Goal: Information Seeking & Learning: Learn about a topic

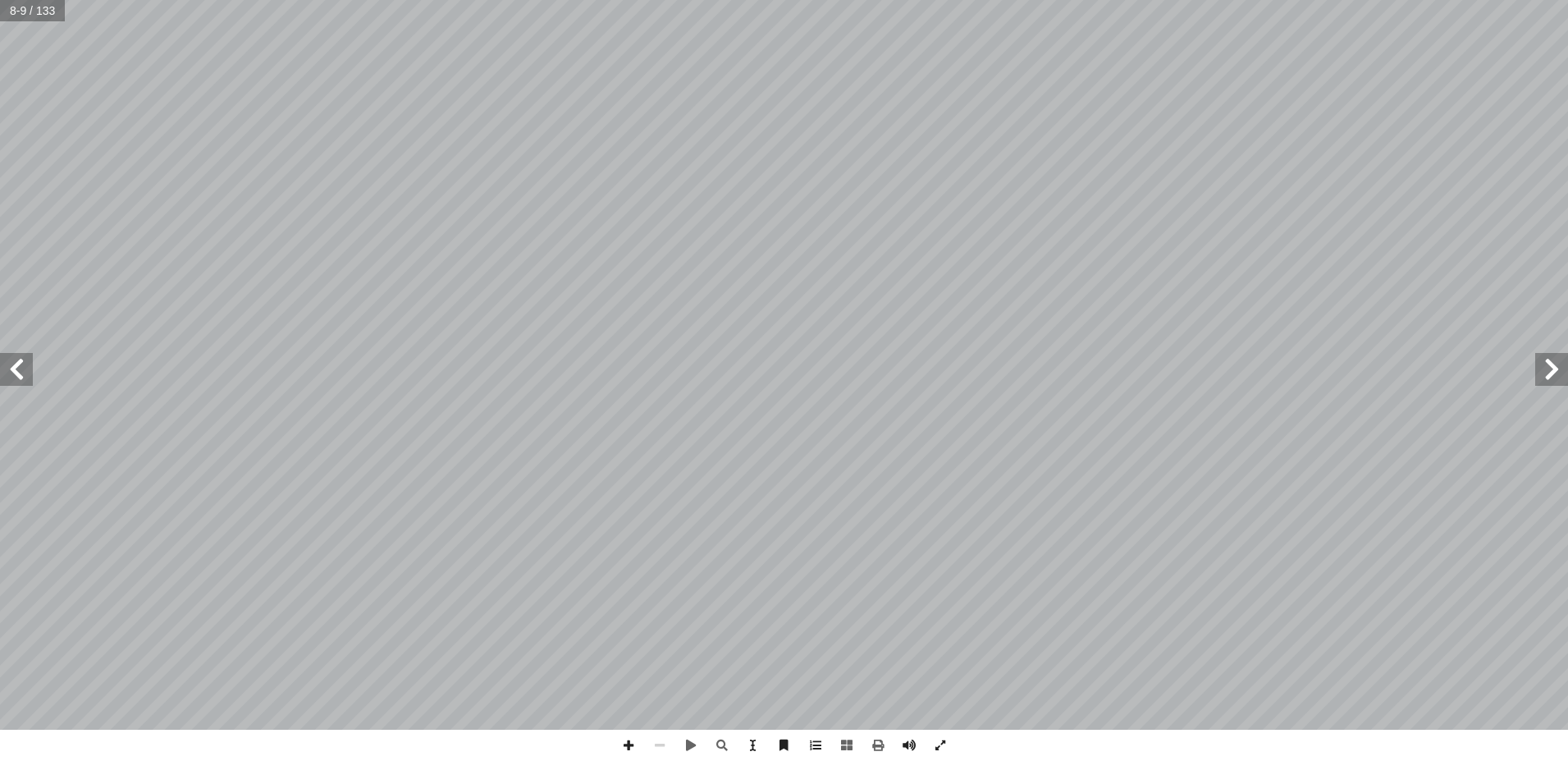
click at [16, 367] on span at bounding box center [16, 369] width 33 height 33
click at [15, 367] on span at bounding box center [16, 369] width 33 height 33
click at [1553, 370] on span at bounding box center [1551, 369] width 33 height 33
click at [11, 366] on span at bounding box center [16, 369] width 33 height 33
click at [1549, 375] on span at bounding box center [1551, 369] width 33 height 33
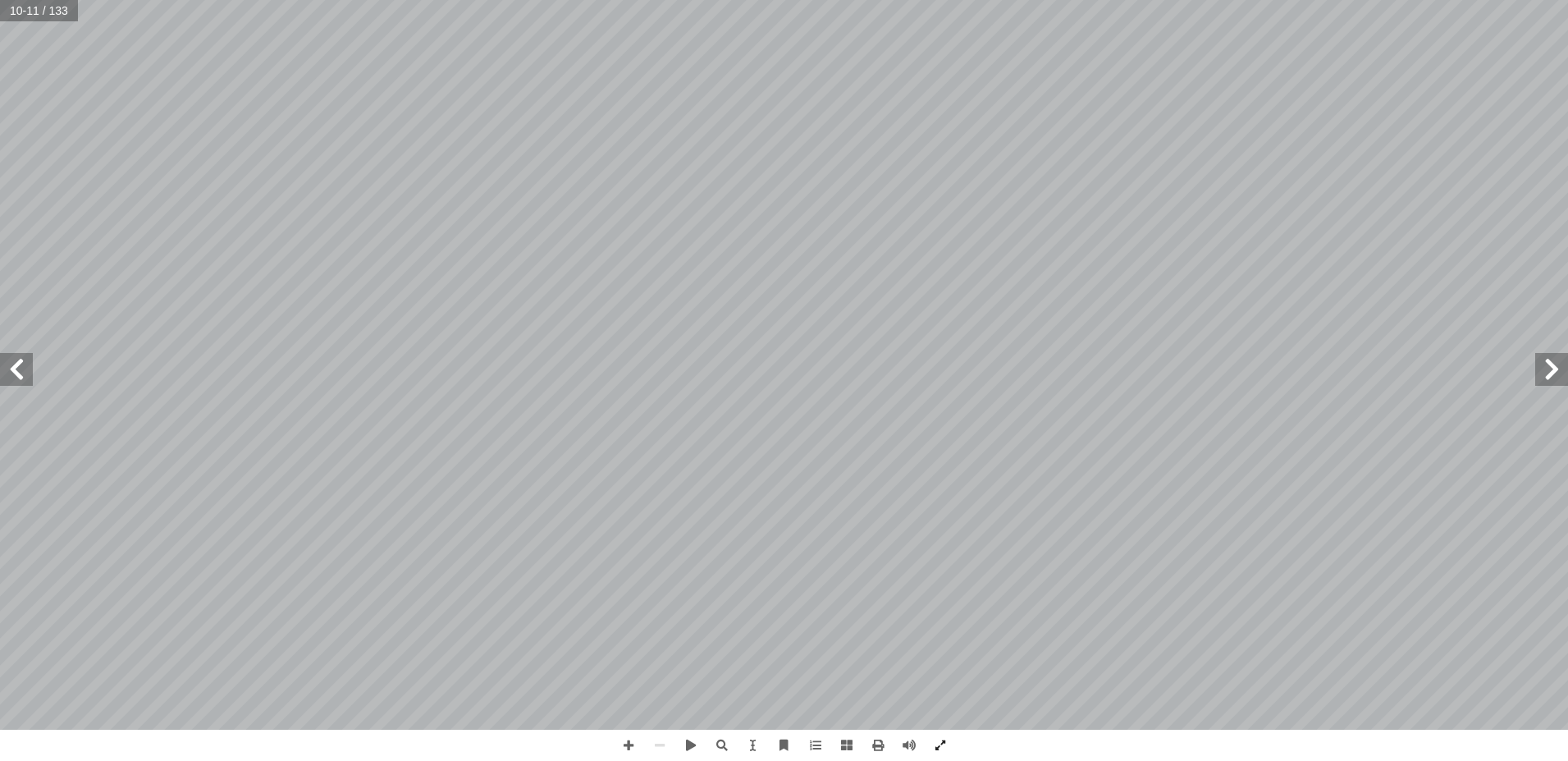
click at [1550, 366] on span at bounding box center [1551, 369] width 33 height 33
click at [25, 356] on span at bounding box center [16, 369] width 33 height 33
click at [15, 361] on span at bounding box center [16, 369] width 33 height 33
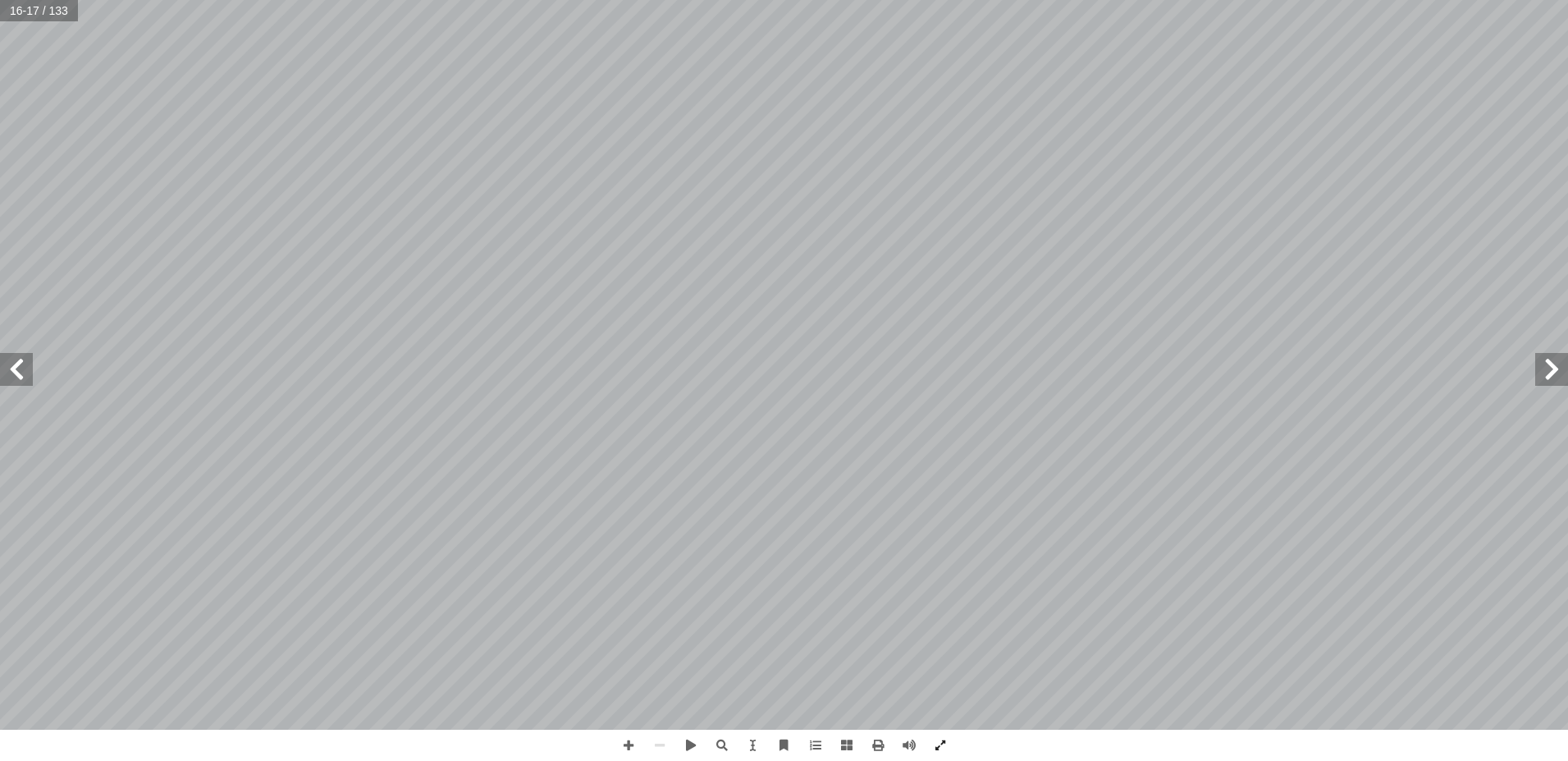
click at [15, 361] on span at bounding box center [16, 369] width 33 height 33
click at [1558, 364] on span at bounding box center [1551, 369] width 33 height 33
click at [15, 363] on span at bounding box center [16, 369] width 33 height 33
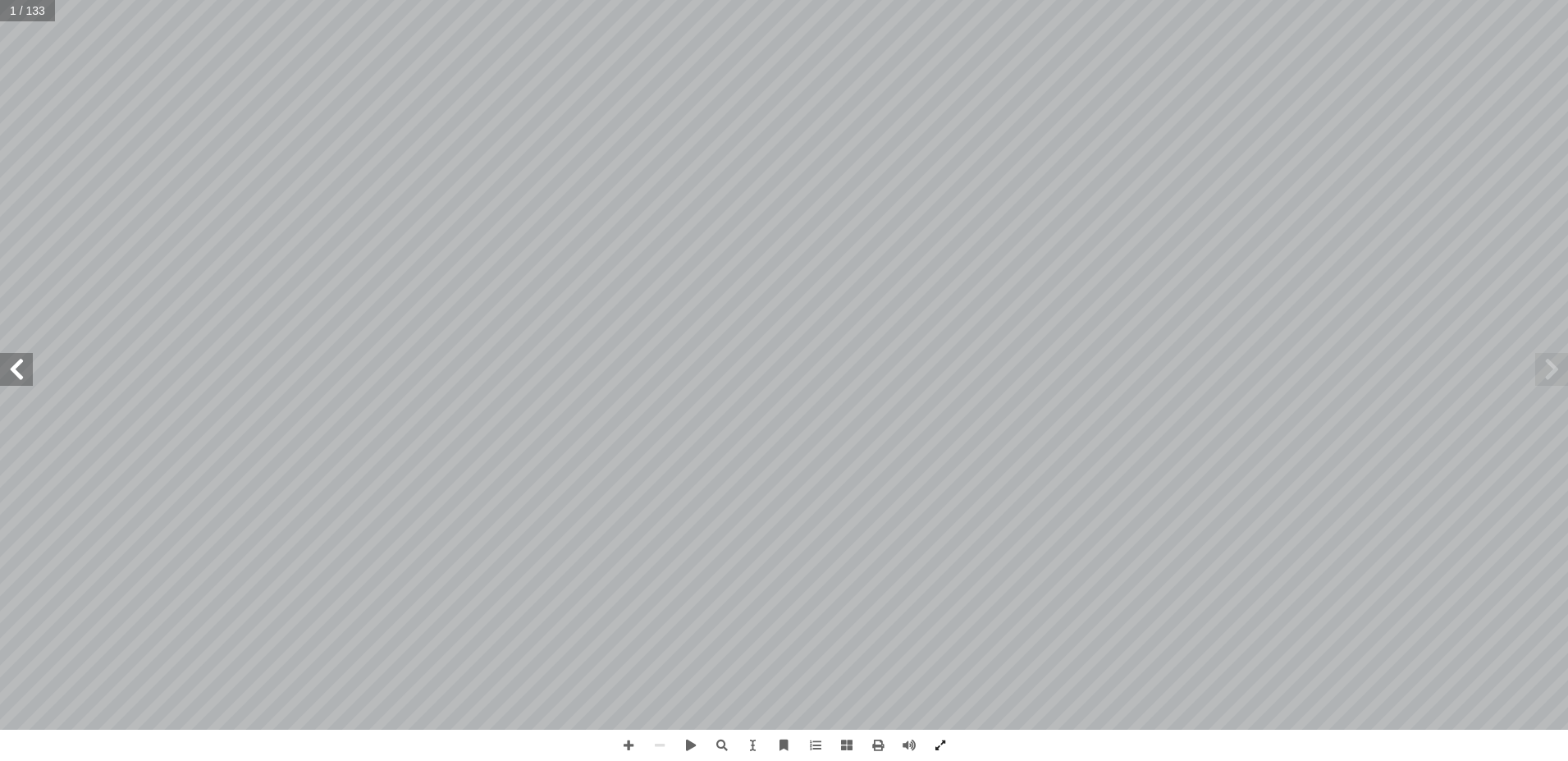
click at [15, 364] on span at bounding box center [16, 369] width 33 height 33
click at [20, 364] on span at bounding box center [16, 369] width 33 height 33
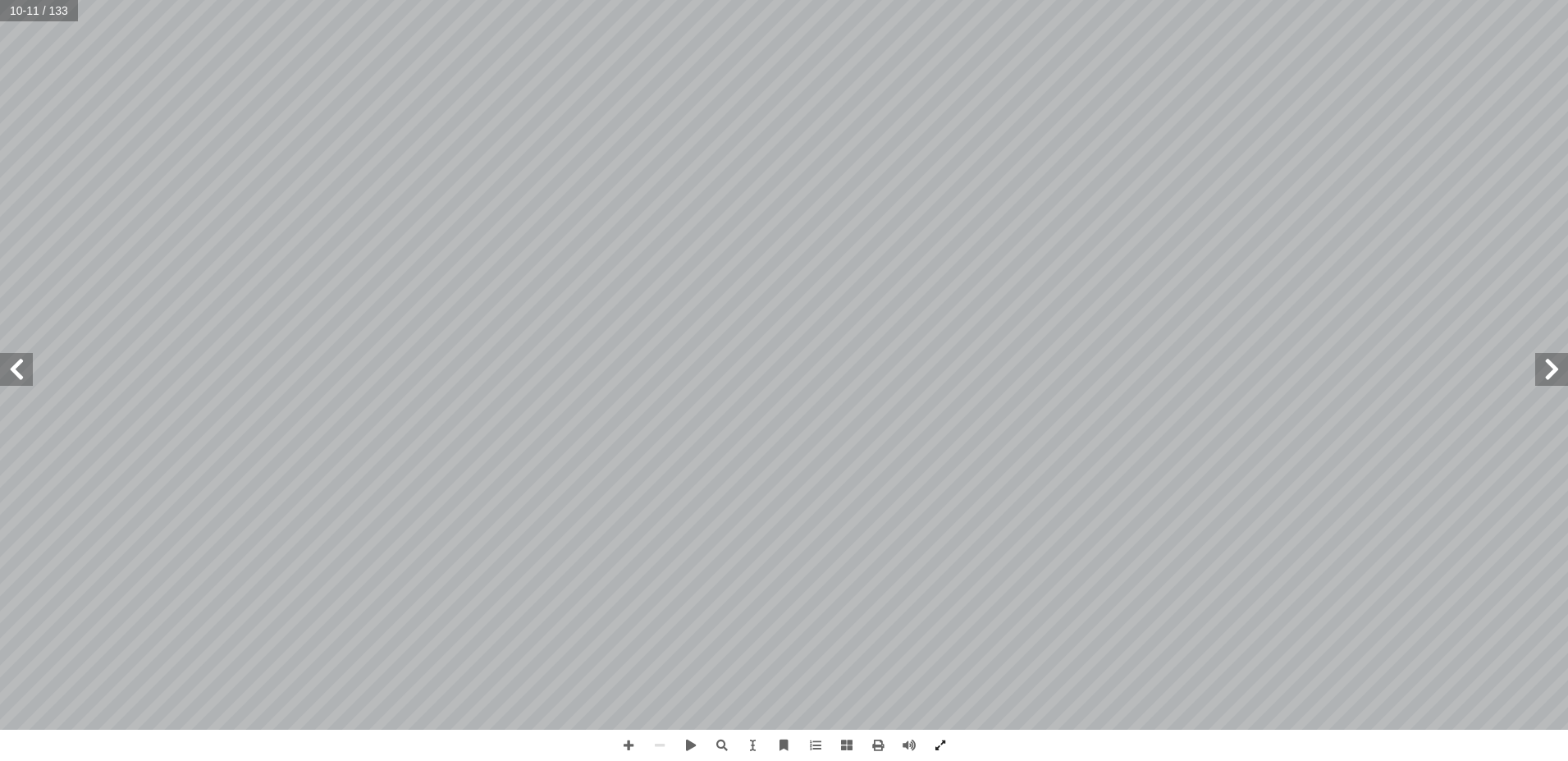
click at [20, 364] on span at bounding box center [16, 369] width 33 height 33
click at [12, 371] on span at bounding box center [16, 369] width 33 height 33
click at [38, 5] on input "text" at bounding box center [32, 10] width 65 height 22
type input "**"
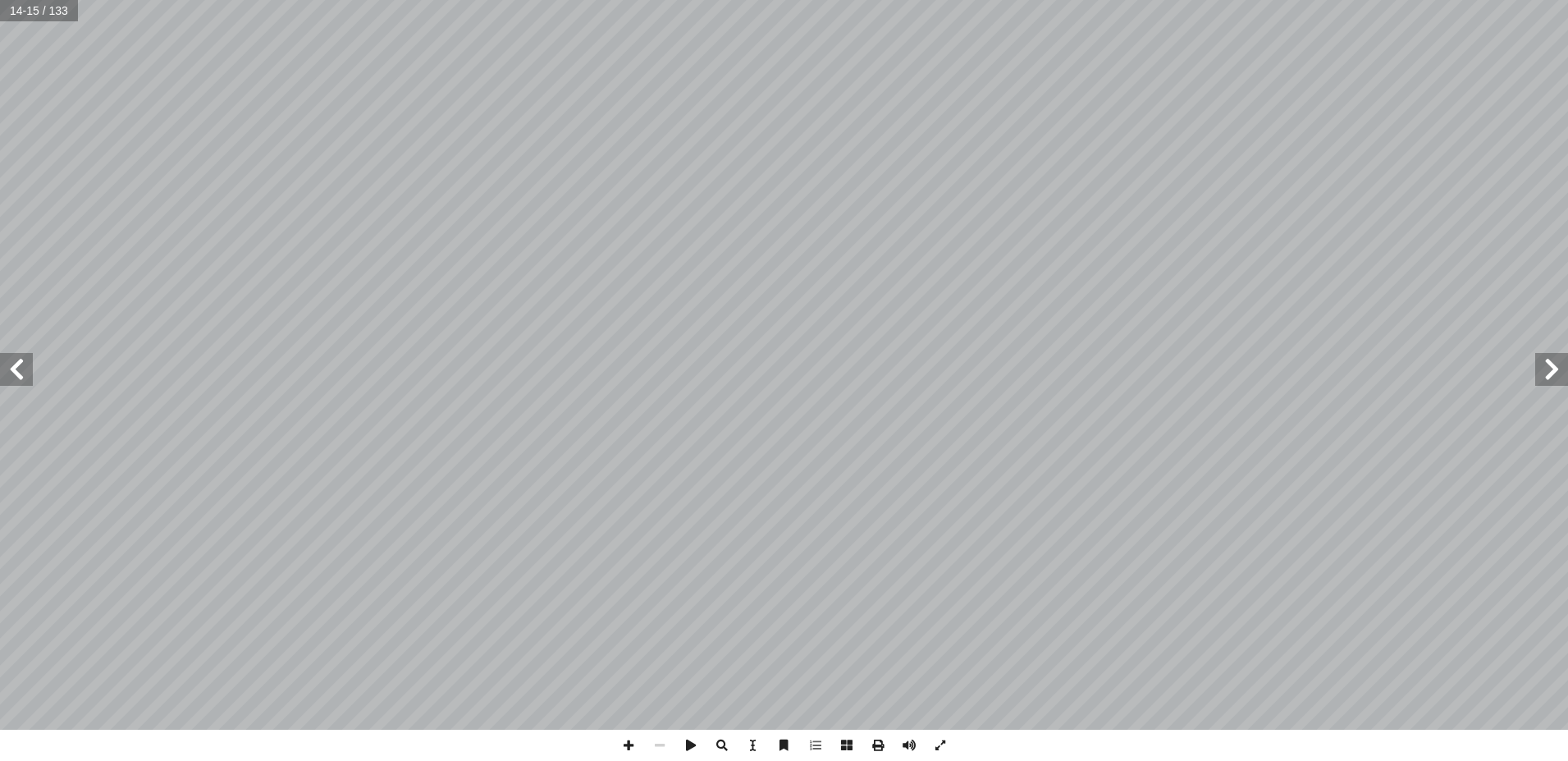
click at [37, 17] on input "text" at bounding box center [38, 10] width 78 height 22
type input "**"
click at [16, 365] on span at bounding box center [16, 369] width 33 height 33
click at [16, 364] on span at bounding box center [16, 369] width 33 height 33
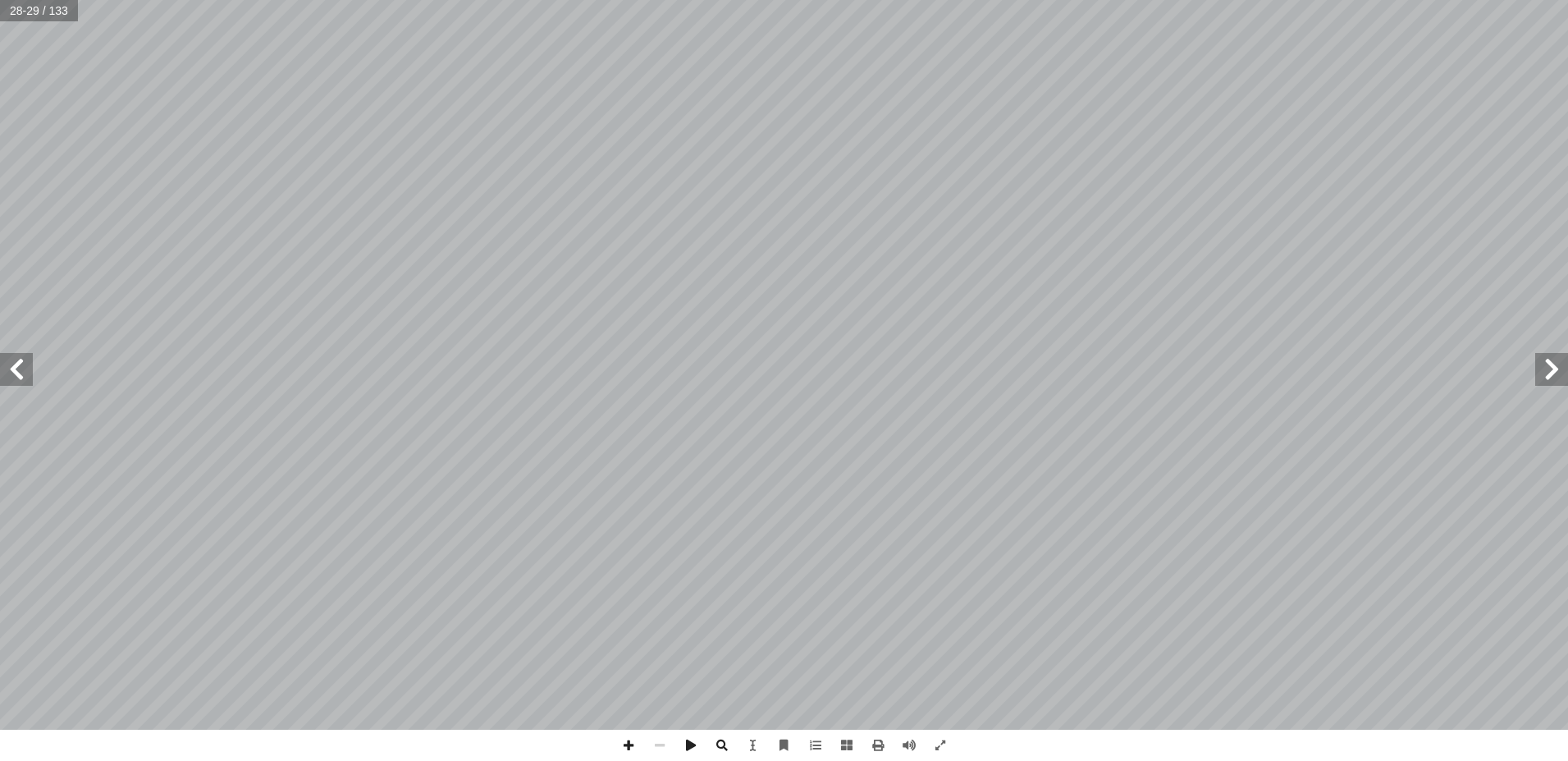
click at [1547, 365] on span at bounding box center [1551, 369] width 33 height 33
click at [1551, 361] on span at bounding box center [1551, 369] width 33 height 33
click at [20, 367] on span at bounding box center [16, 369] width 33 height 33
click at [19, 367] on span at bounding box center [16, 369] width 33 height 33
